Goal: Information Seeking & Learning: Learn about a topic

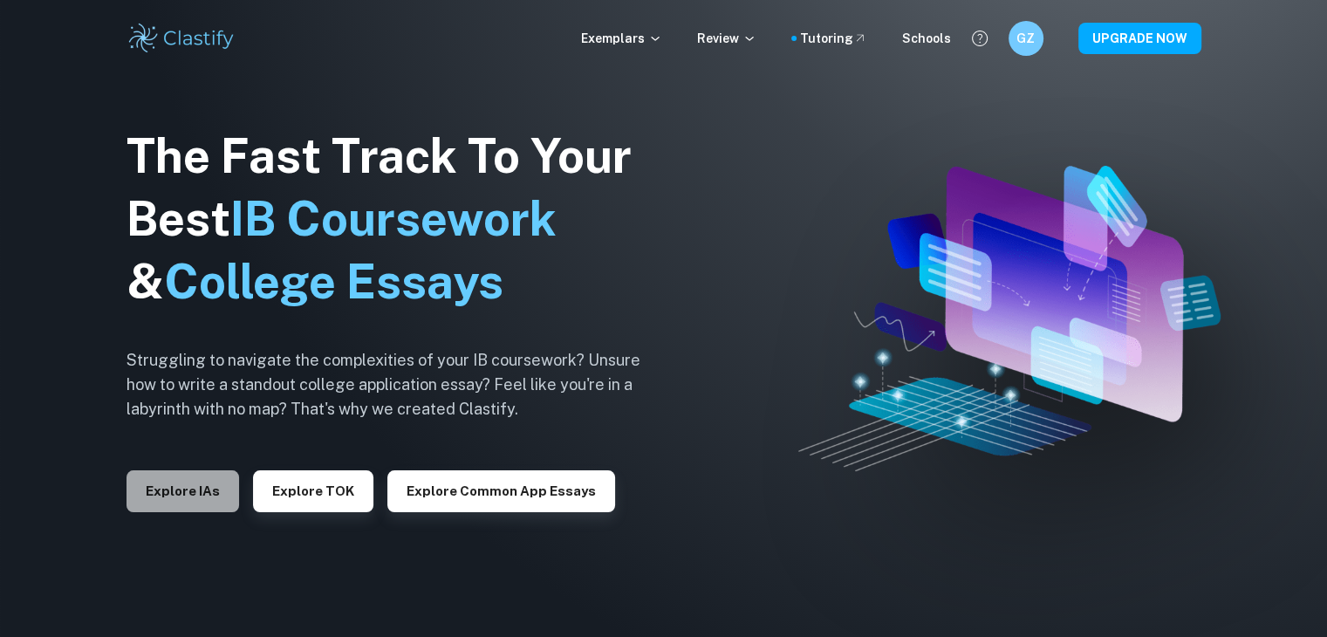
click at [202, 490] on button "Explore IAs" at bounding box center [182, 491] width 113 height 42
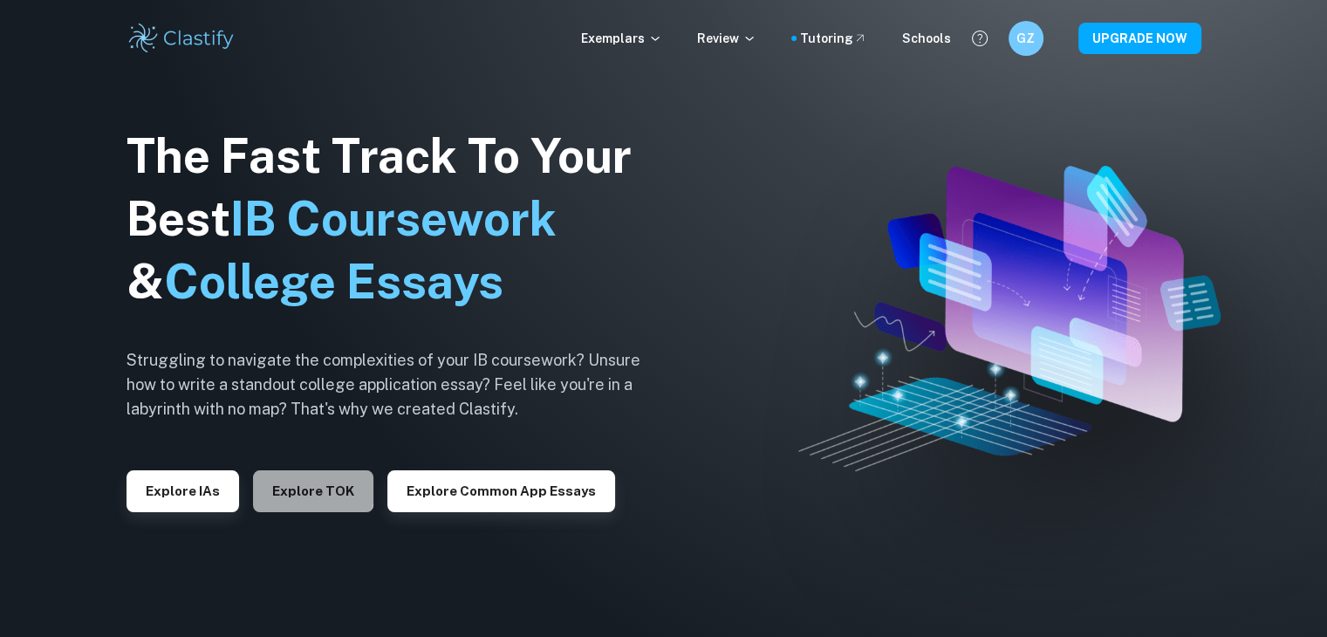
click at [287, 482] on button "Explore TOK" at bounding box center [313, 491] width 120 height 42
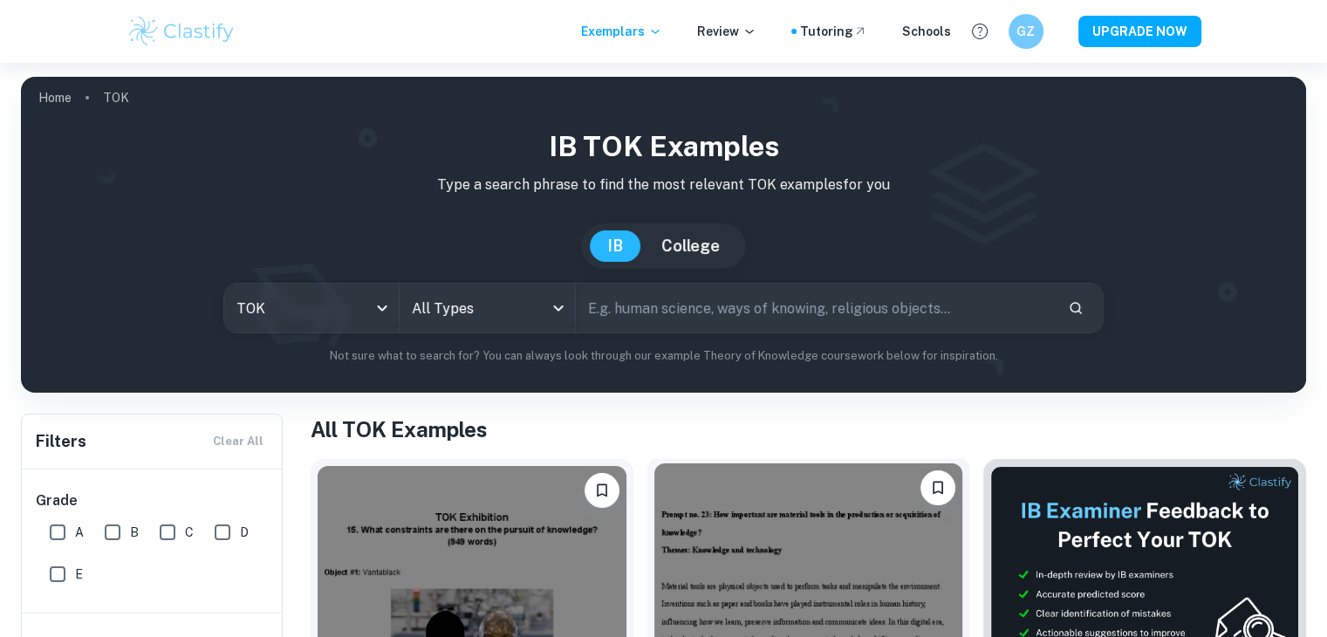
scroll to position [312, 0]
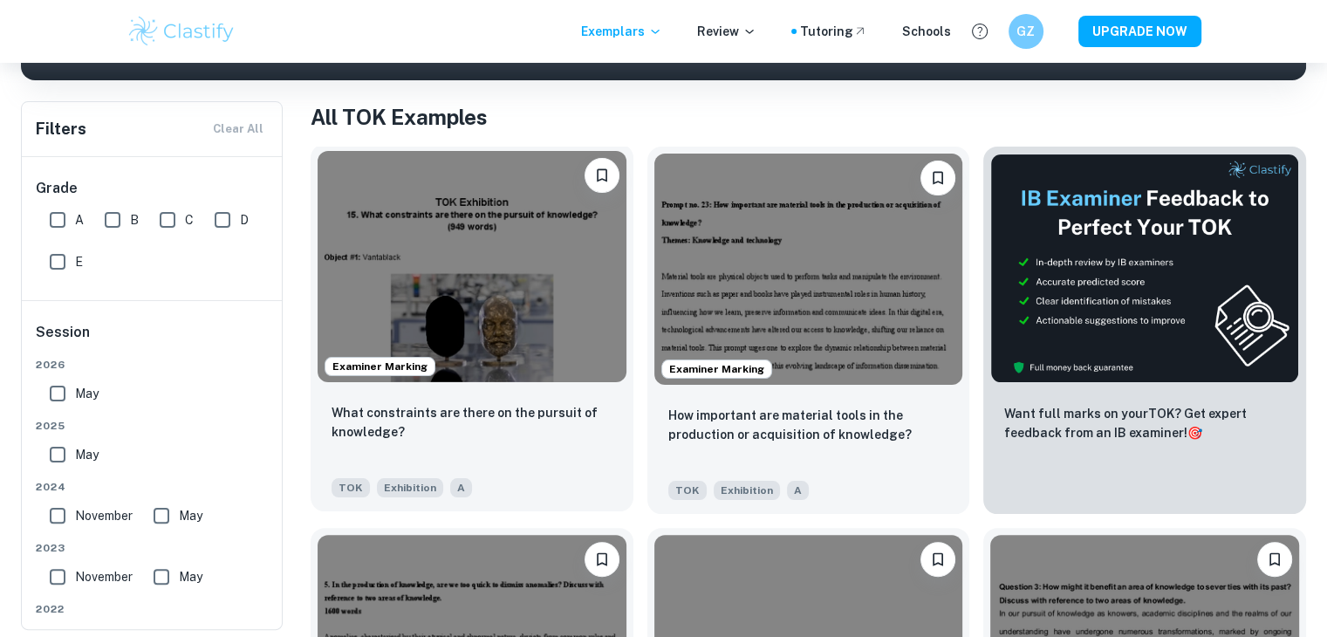
click at [466, 346] on img at bounding box center [472, 266] width 309 height 231
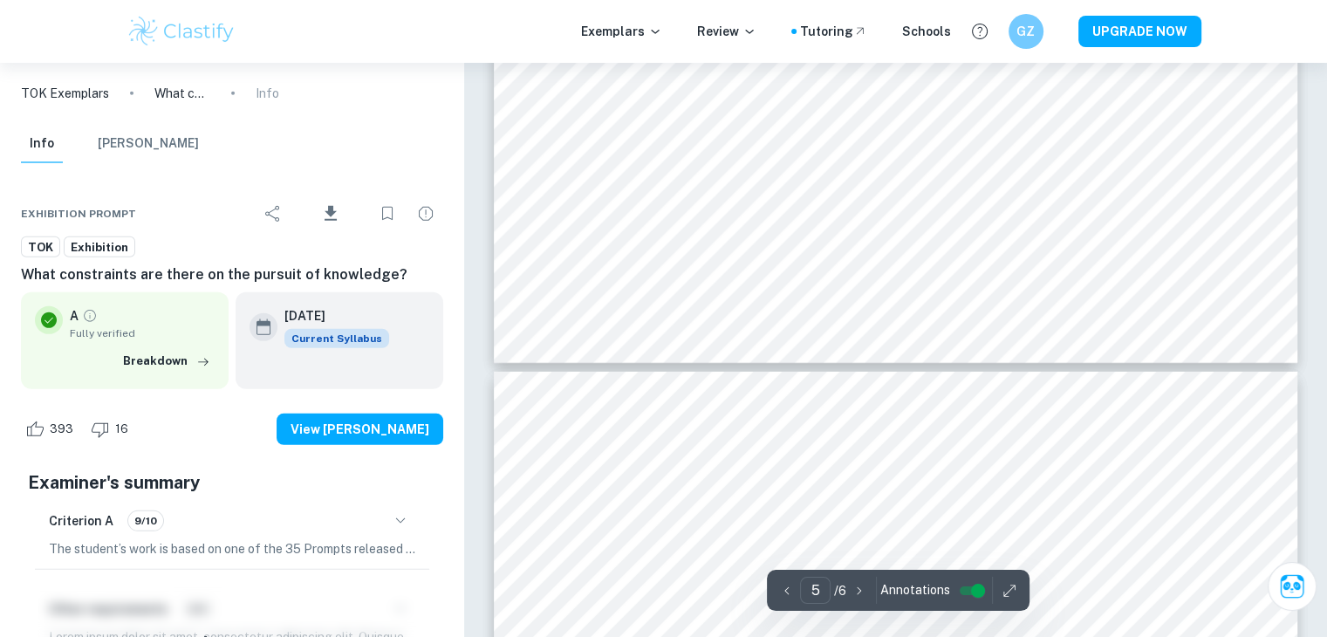
type input "6"
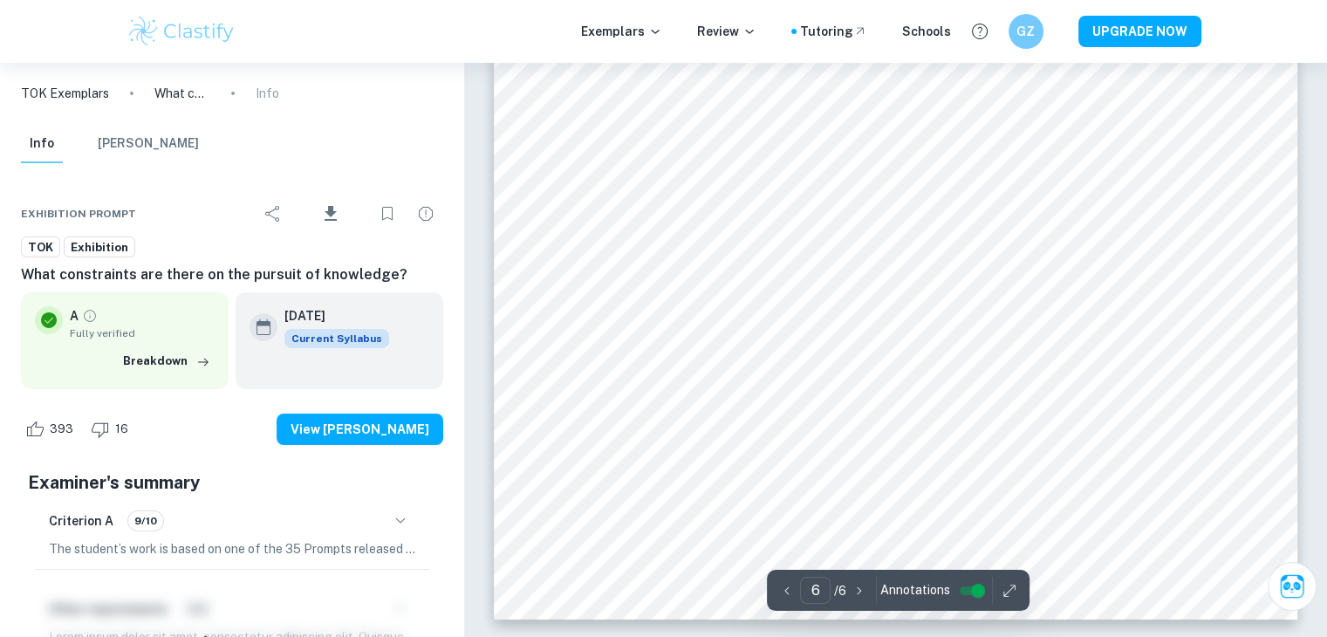
scroll to position [6002, 0]
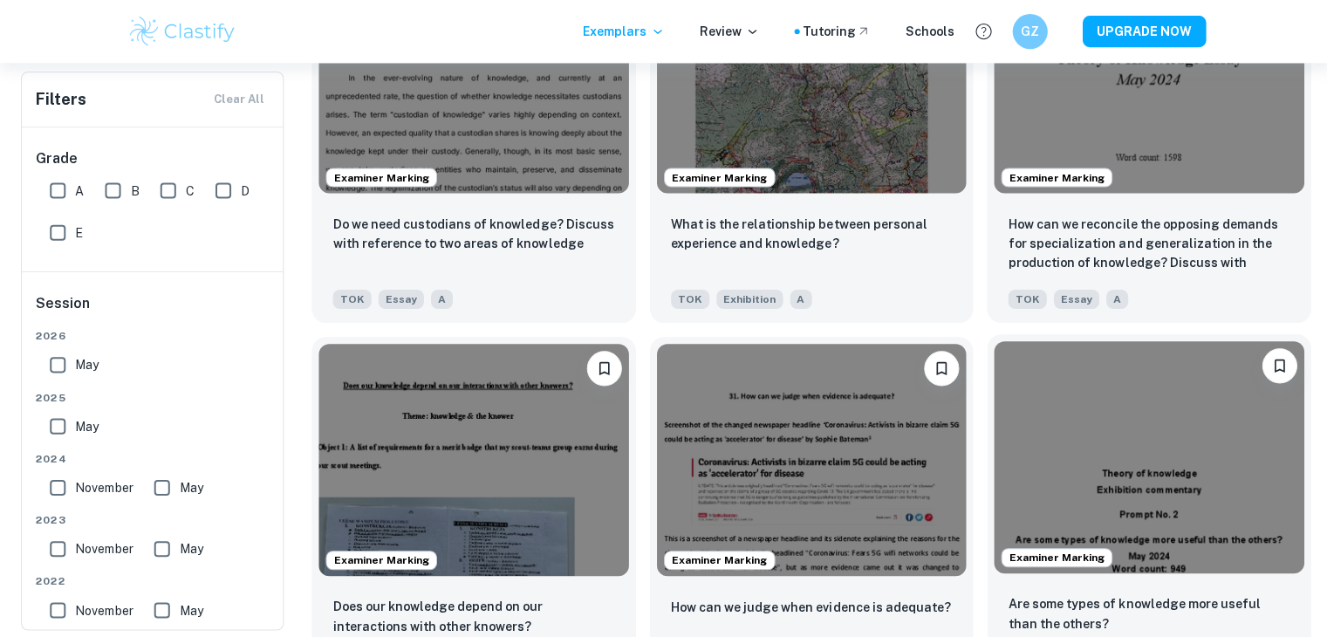
scroll to position [1647, 0]
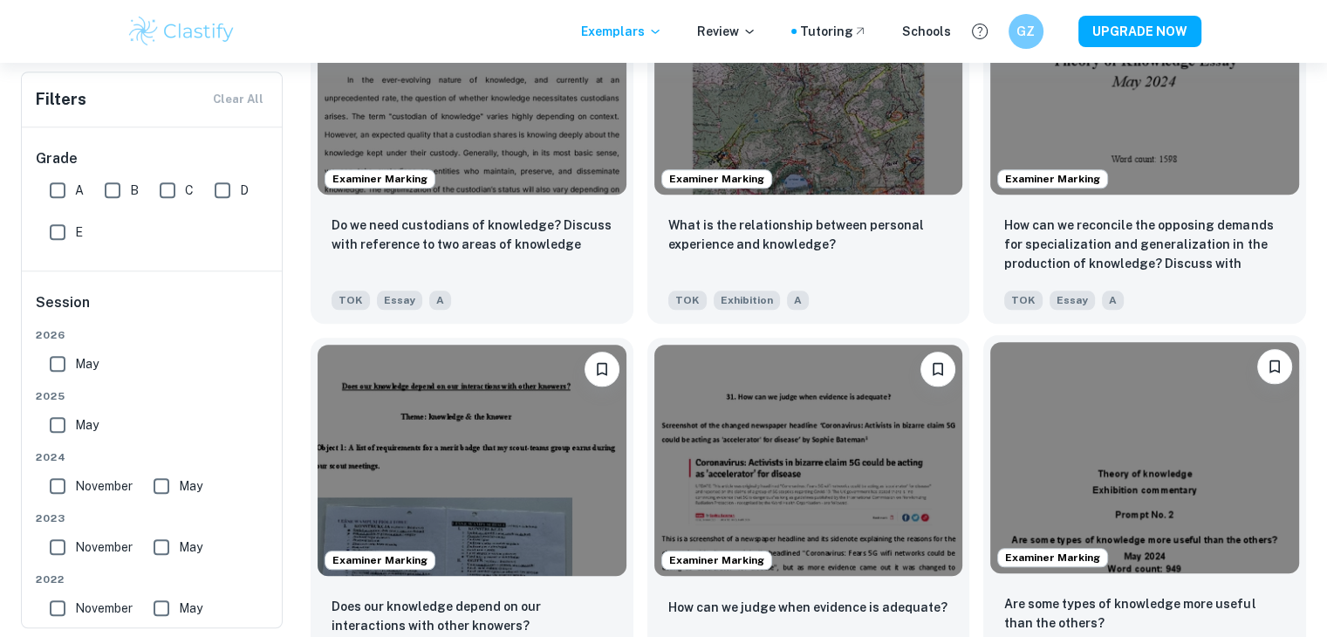
click at [1102, 504] on img at bounding box center [1144, 457] width 309 height 231
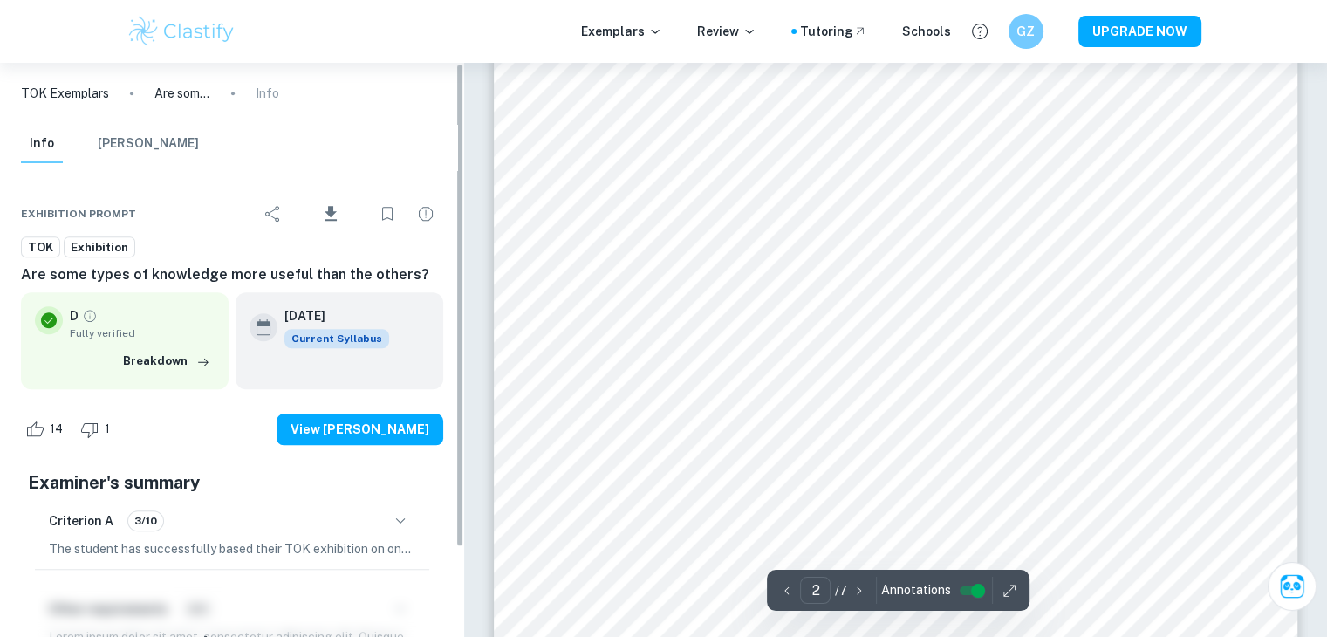
scroll to position [107, 0]
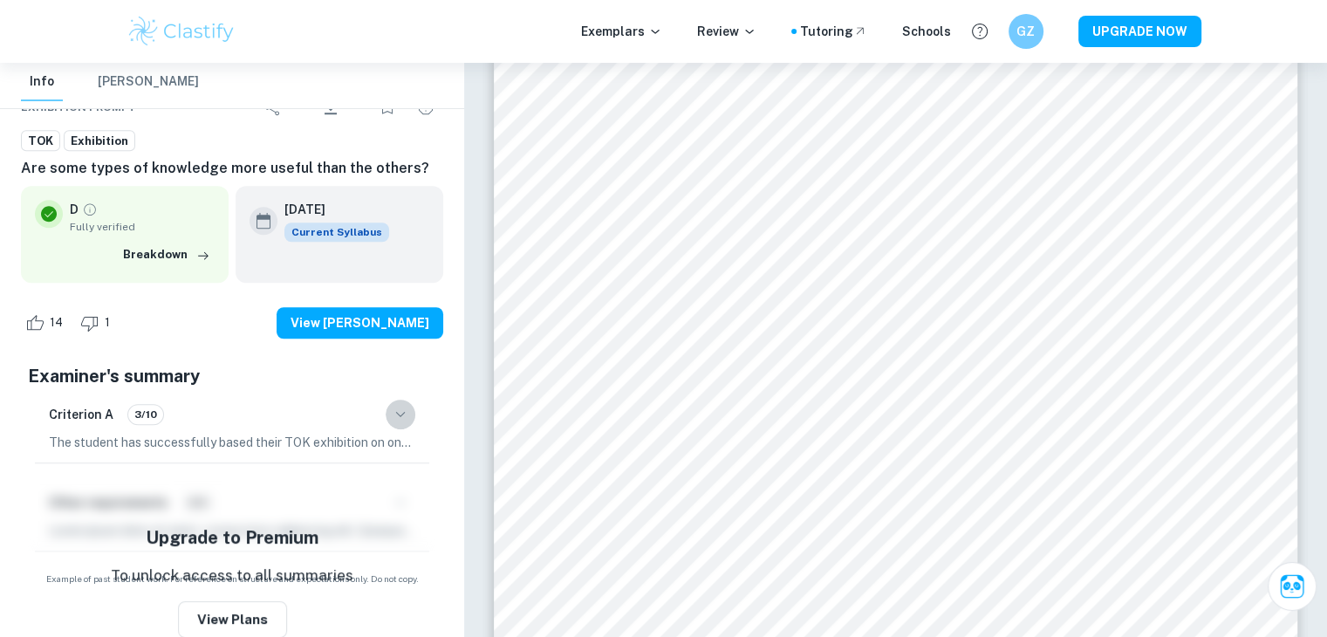
click at [405, 416] on icon "button" at bounding box center [400, 414] width 21 height 21
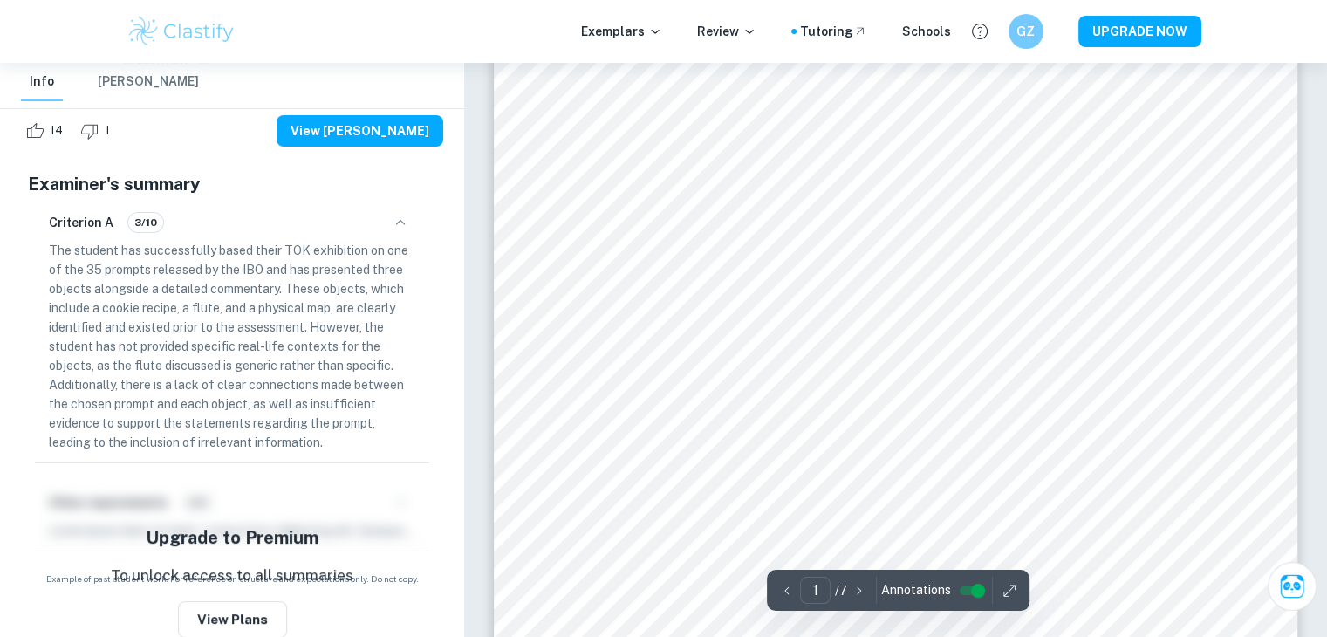
scroll to position [0, 0]
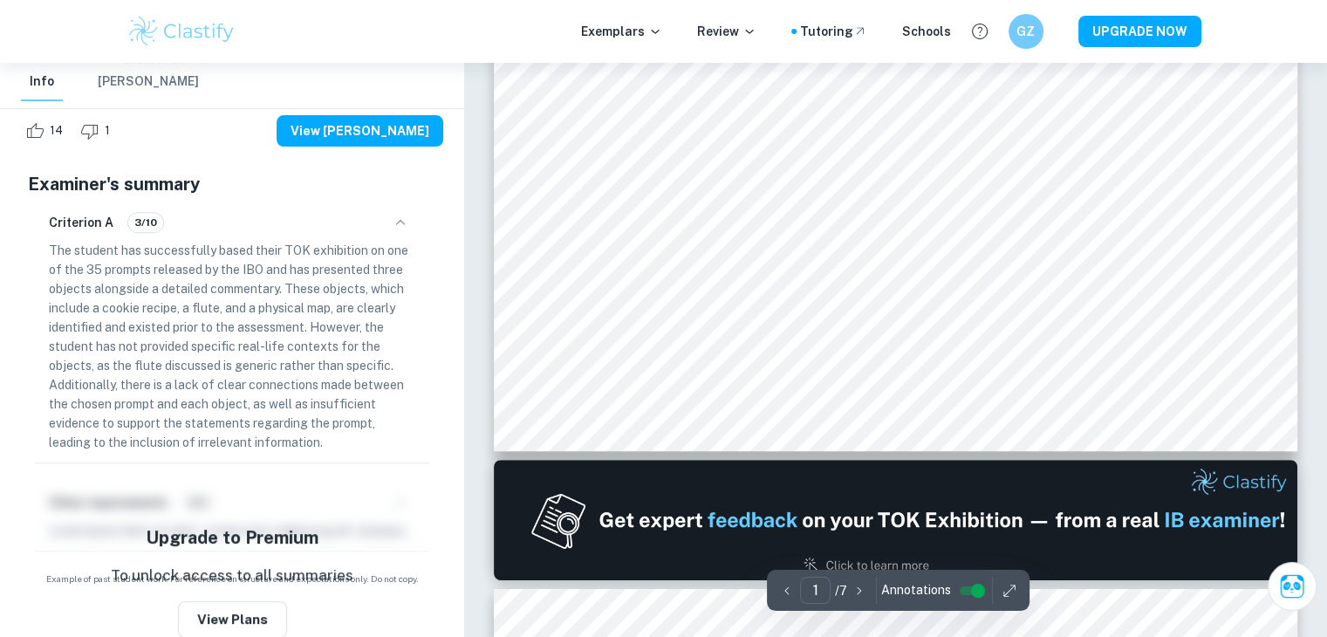
type input "2"
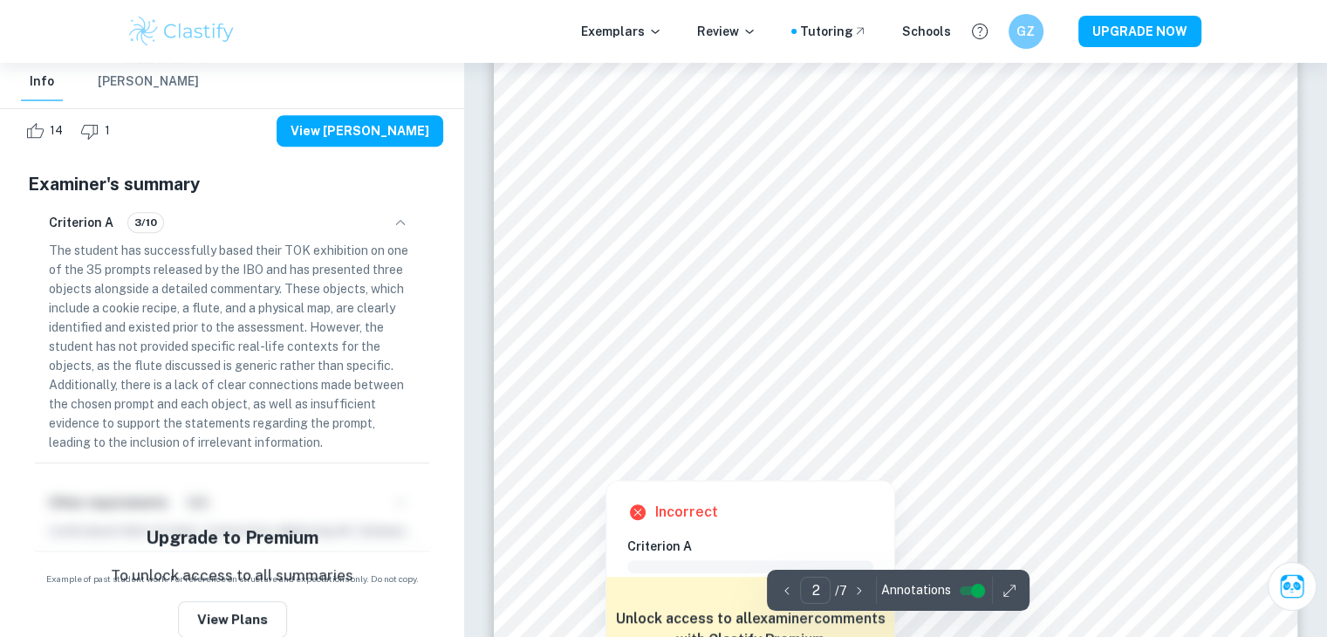
scroll to position [1252, 0]
